Goal: Book appointment/travel/reservation

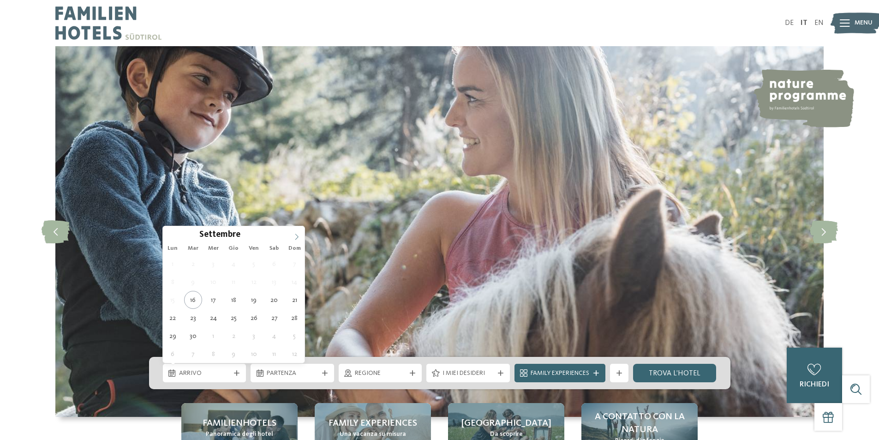
click at [297, 237] on icon at bounding box center [296, 236] width 3 height 6
drag, startPoint x: 297, startPoint y: 237, endPoint x: 292, endPoint y: 233, distance: 6.9
click at [297, 237] on icon at bounding box center [296, 236] width 6 height 6
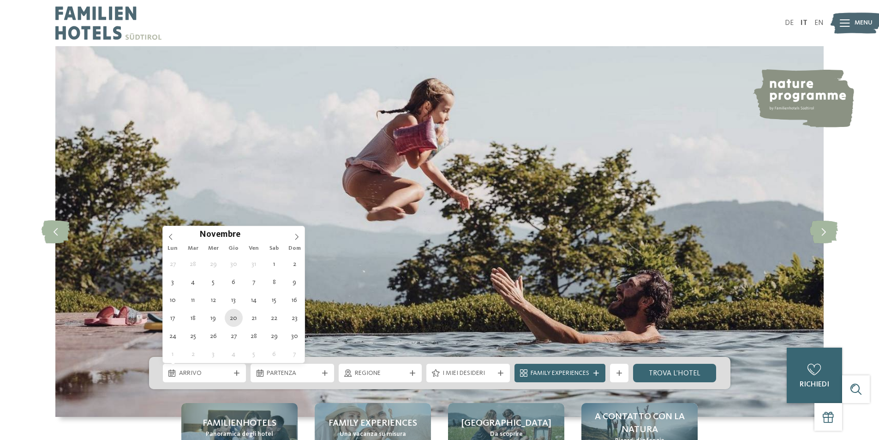
type div "[DATE]"
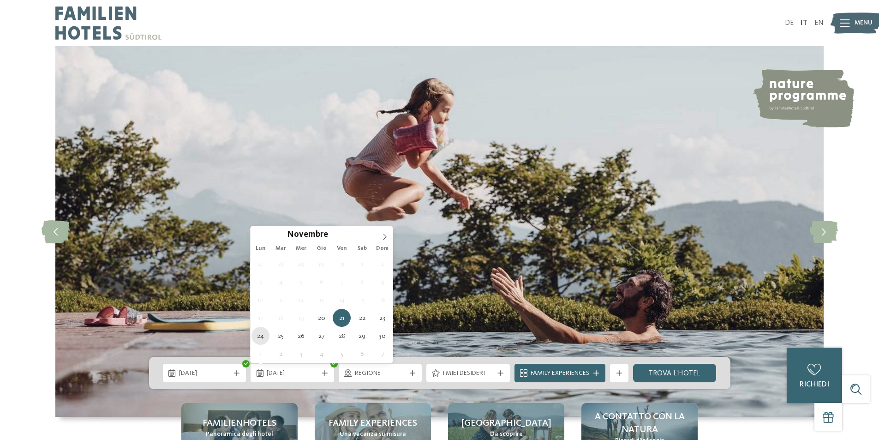
type div "[DATE]"
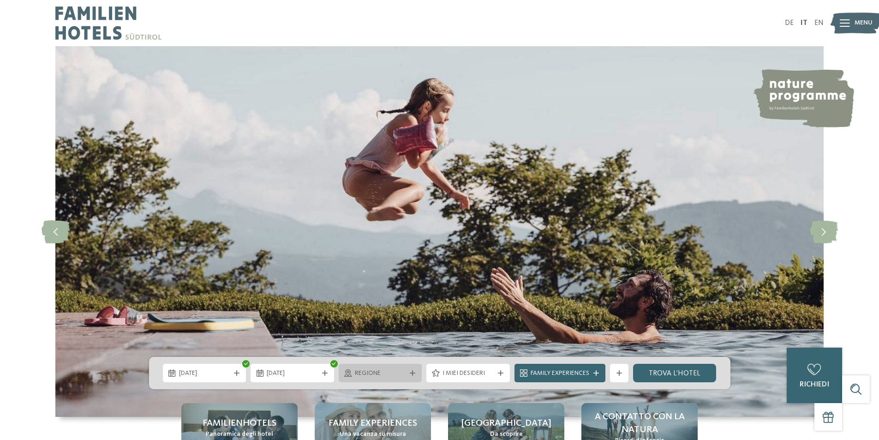
click at [365, 378] on div "Regione" at bounding box center [380, 372] width 83 height 18
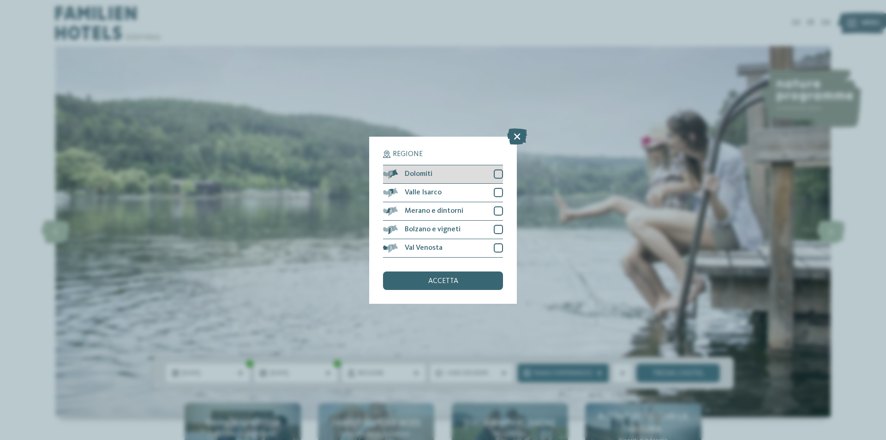
click at [431, 175] on span "Dolomiti" at bounding box center [418, 173] width 28 height 7
click at [408, 281] on div "accetta" at bounding box center [443, 280] width 120 height 18
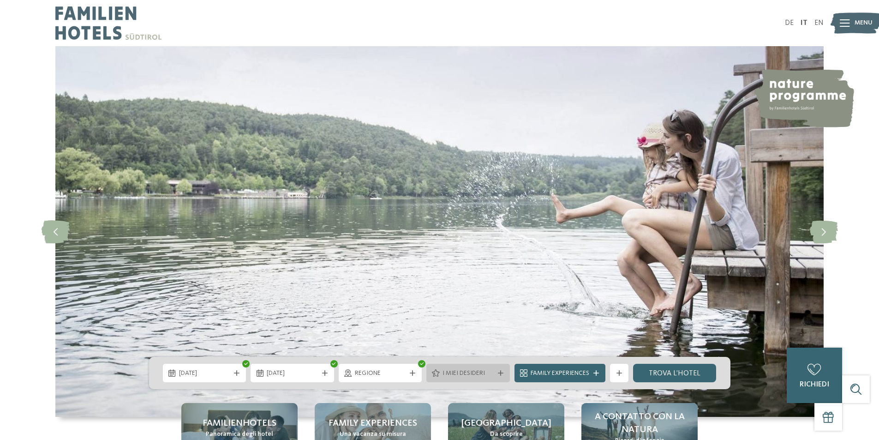
click at [492, 376] on span "I miei desideri" at bounding box center [467, 373] width 51 height 9
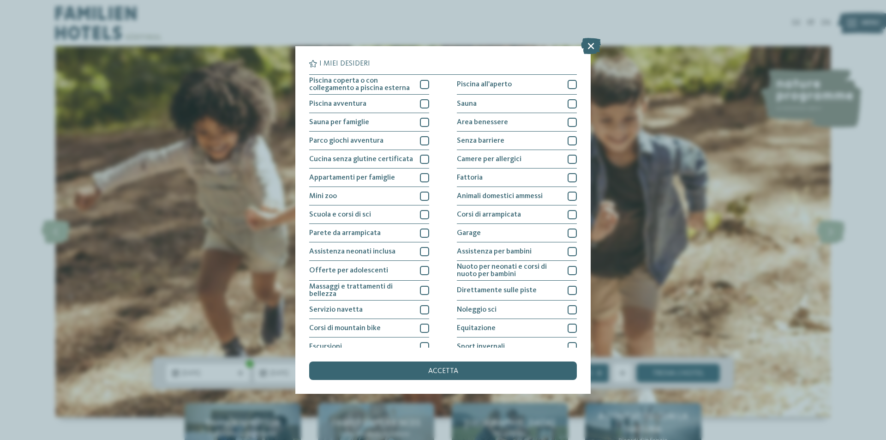
click at [149, 257] on div "I miei desideri Piscina coperta o con collegamento a piscina esterna Piscina al…" at bounding box center [443, 220] width 886 height 440
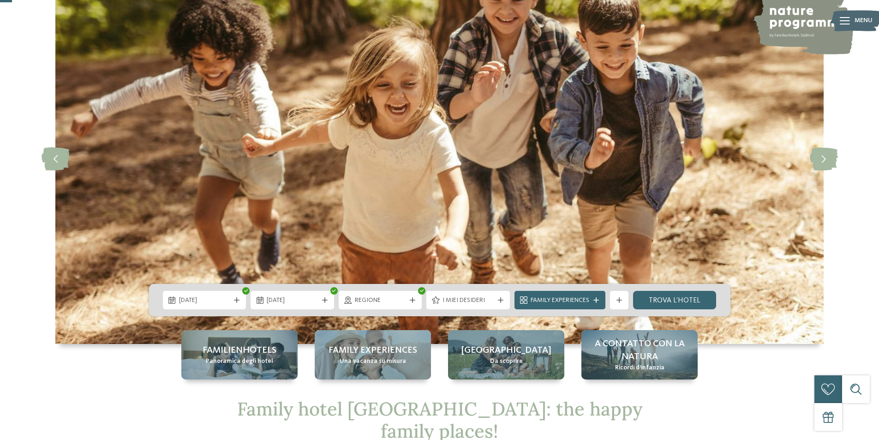
scroll to position [92, 0]
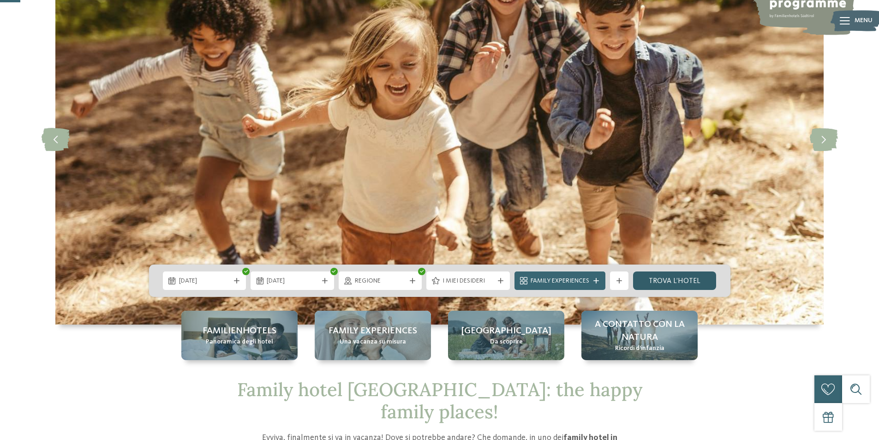
click at [663, 279] on link "trova l’hotel" at bounding box center [674, 280] width 83 height 18
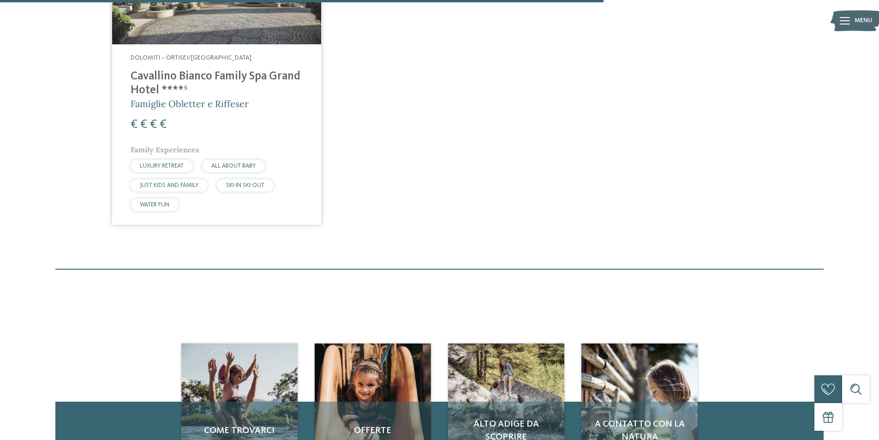
scroll to position [579, 0]
